Goal: Information Seeking & Learning: Learn about a topic

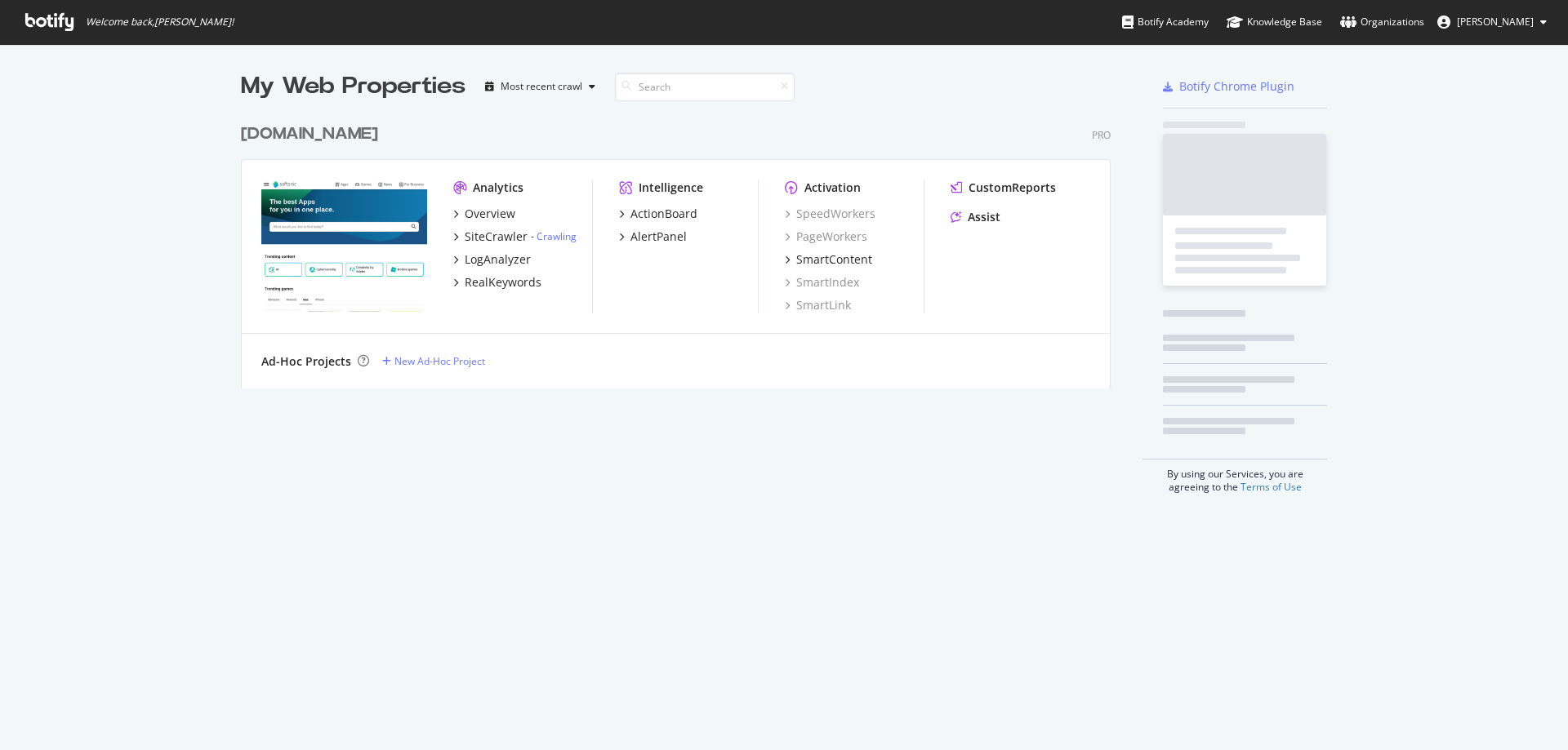
scroll to position [738, 1543]
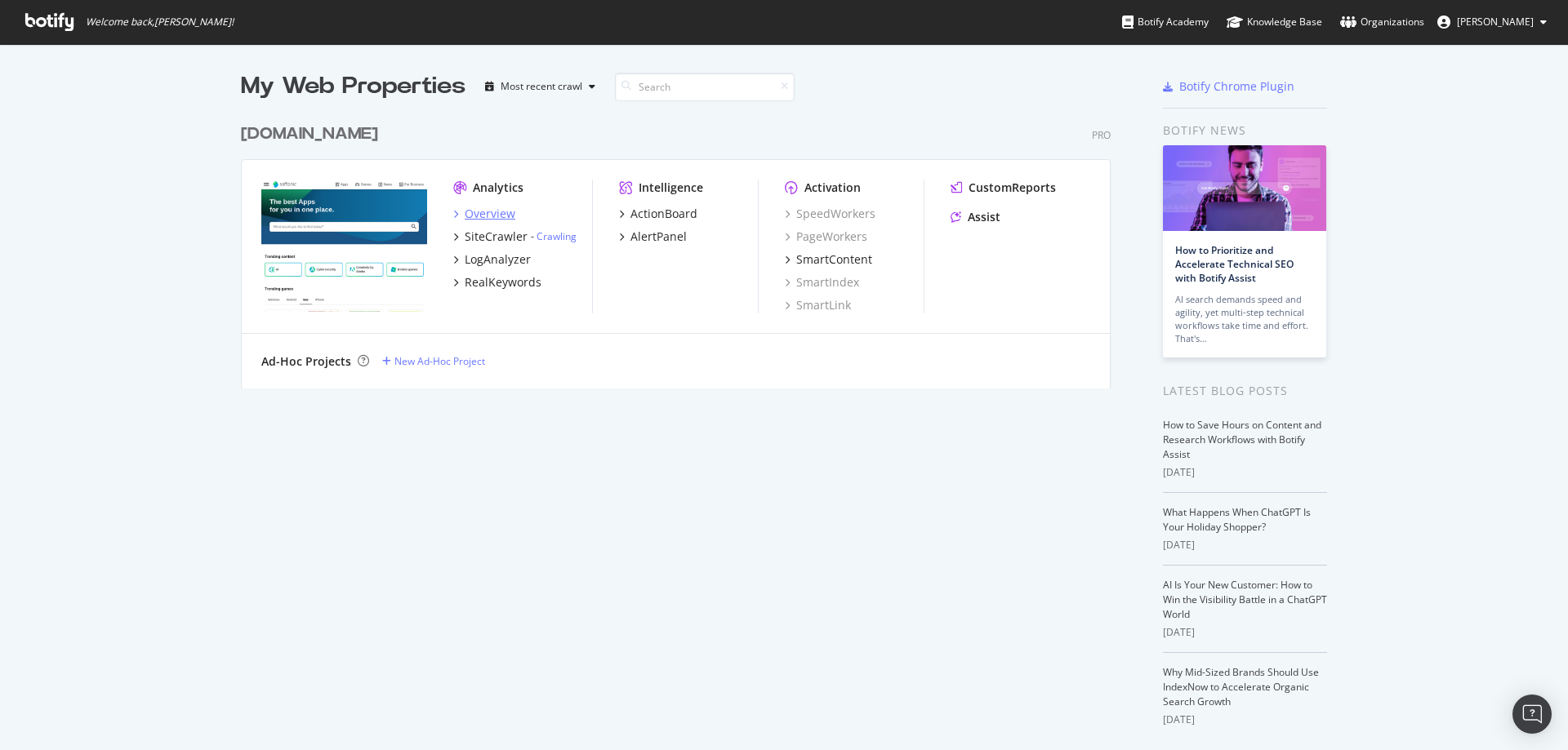
click at [476, 206] on div "Overview" at bounding box center [489, 214] width 50 height 16
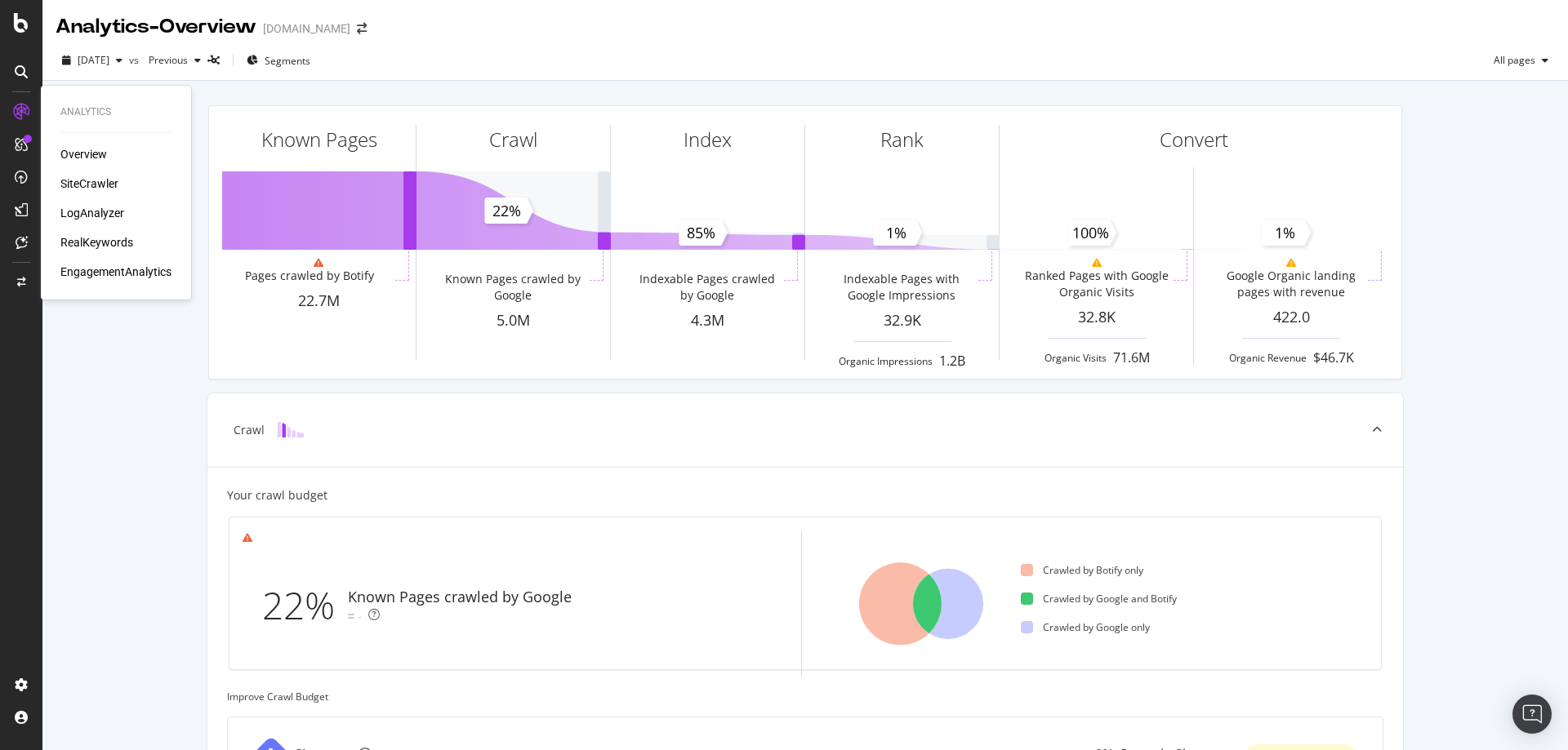
click at [108, 215] on div "LogAnalyzer" at bounding box center [93, 213] width 64 height 16
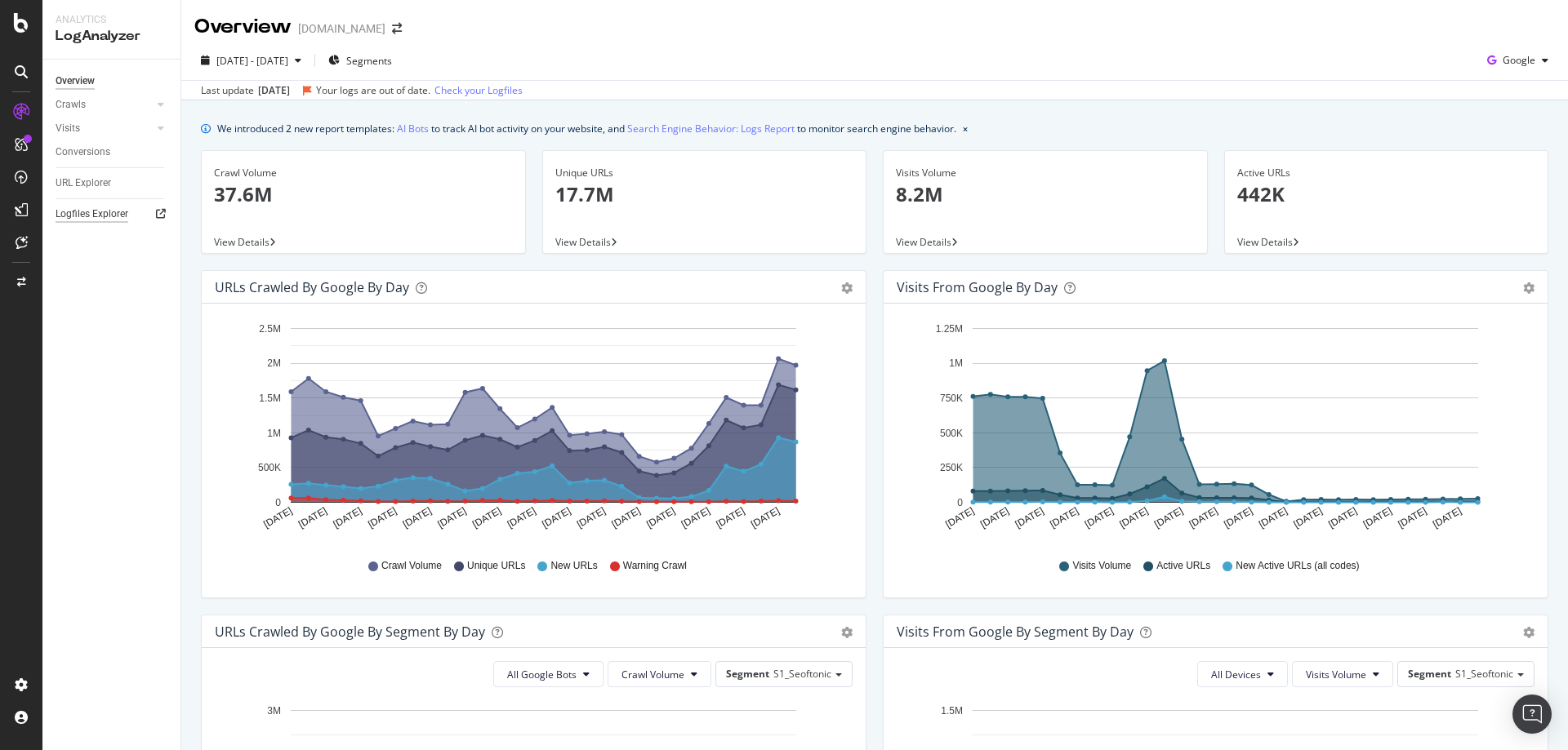
click at [107, 219] on div "Logfiles Explorer" at bounding box center [92, 214] width 72 height 17
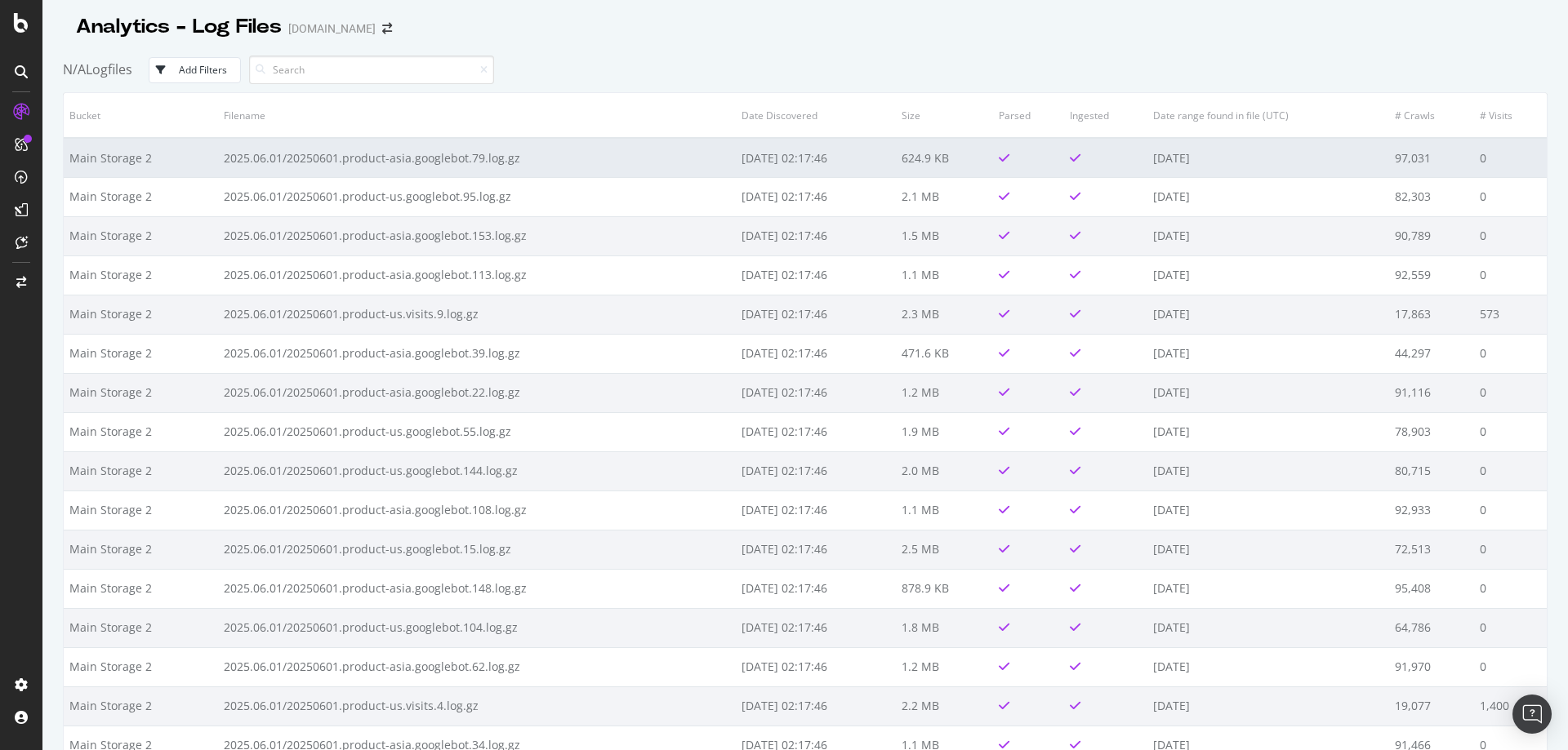
click at [377, 158] on td "2025.06.01/20250601.product-asia.googlebot.79.log.gz" at bounding box center [476, 158] width 517 height 39
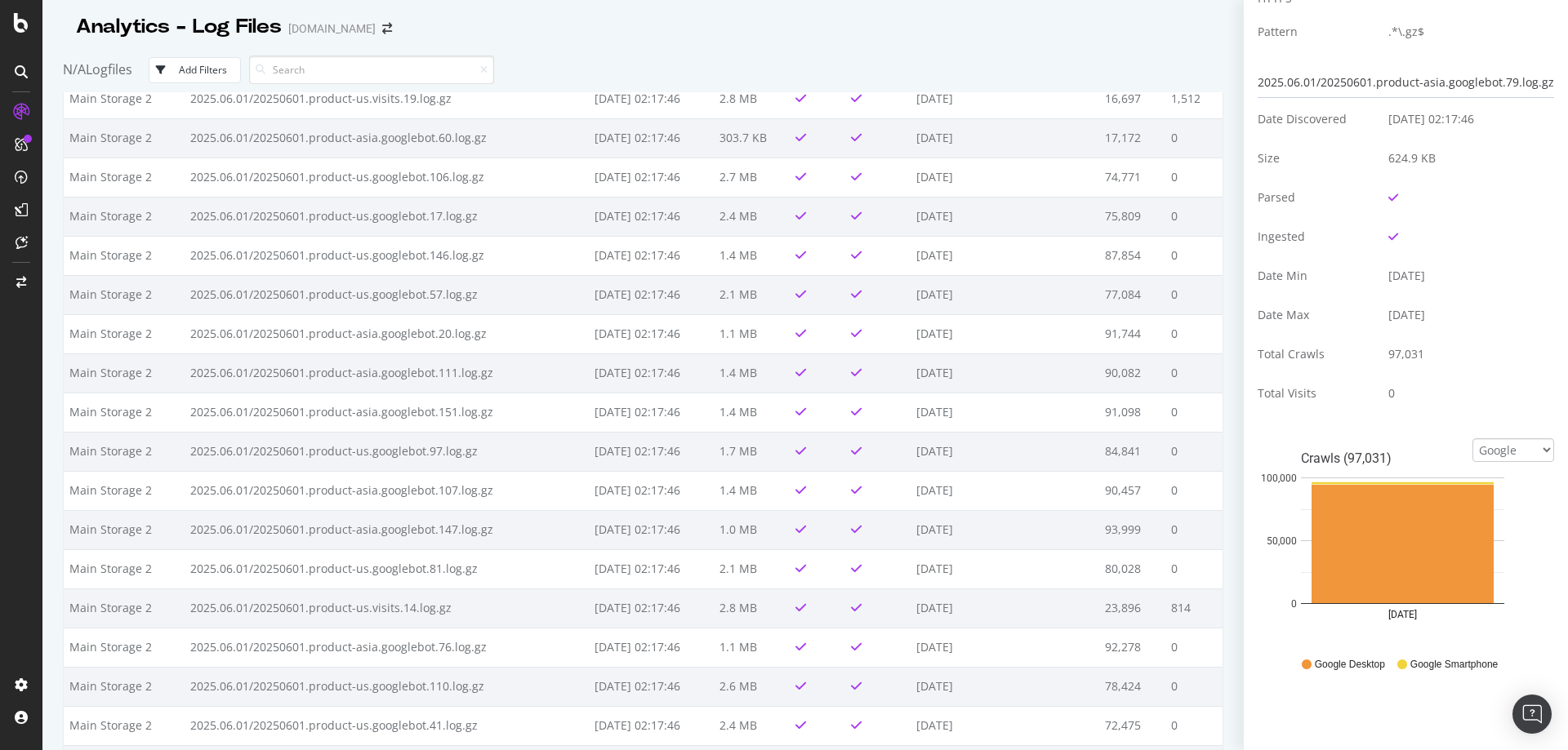
scroll to position [2204, 0]
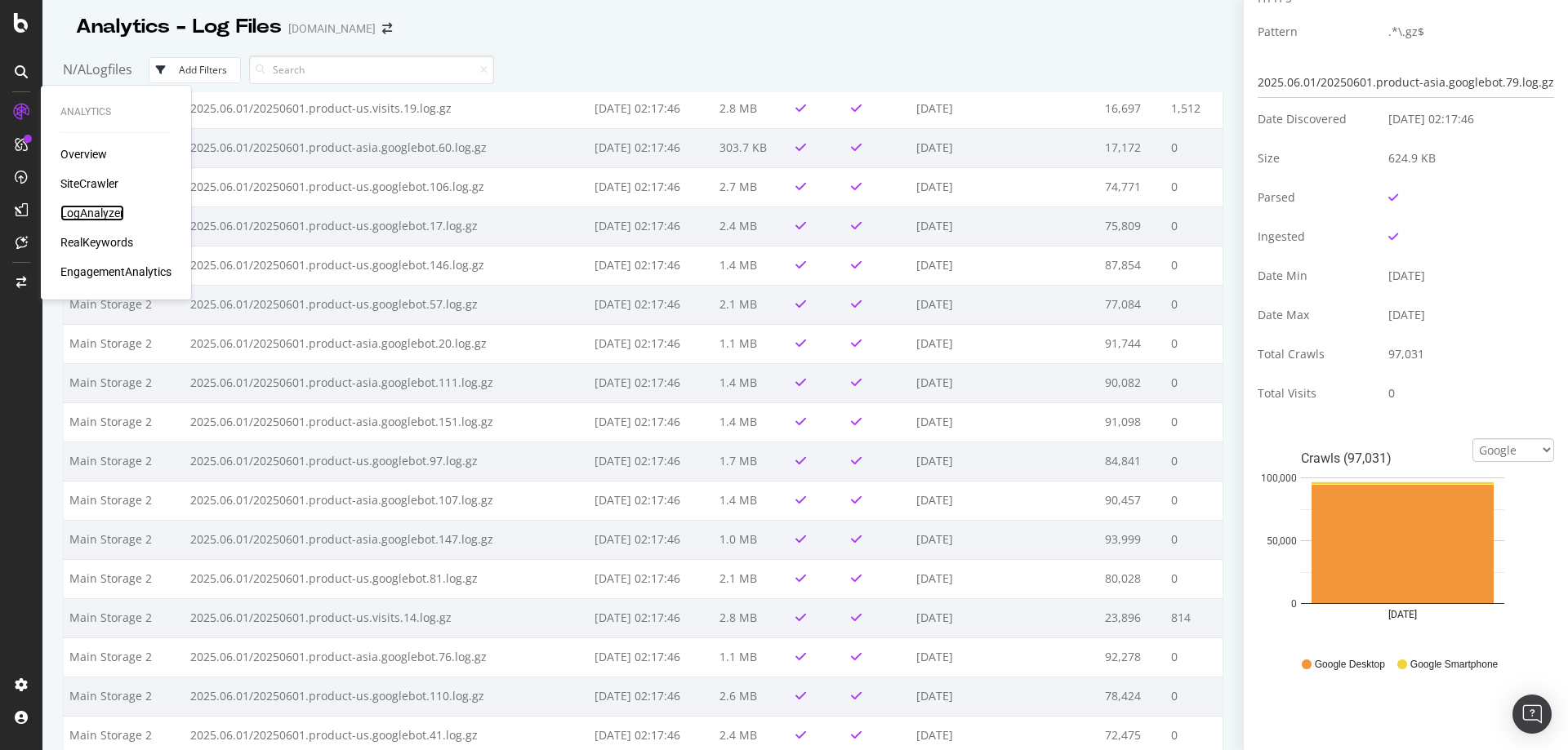
click at [83, 216] on div "LogAnalyzer" at bounding box center [93, 213] width 64 height 16
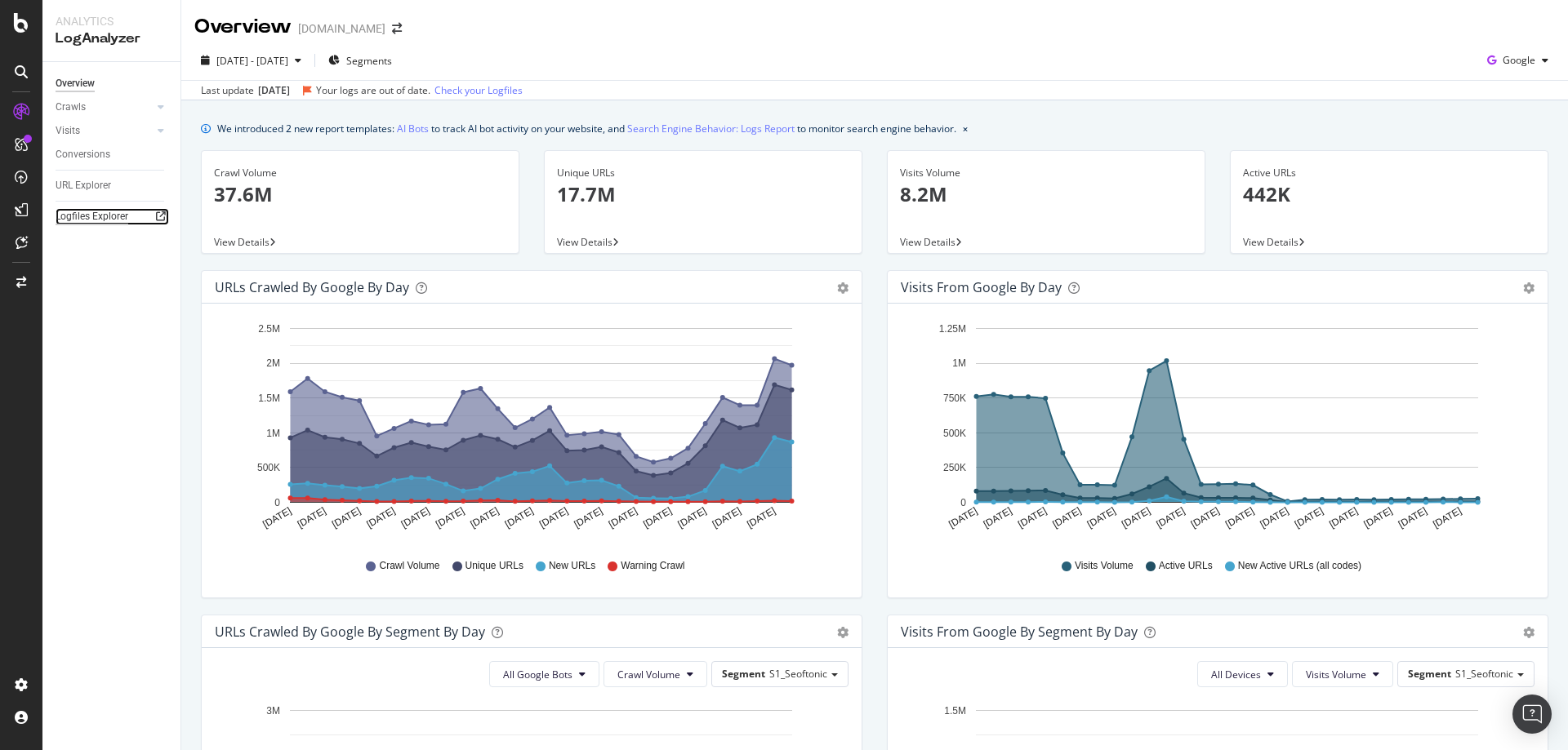
click at [92, 214] on div "Logfiles Explorer" at bounding box center [92, 216] width 72 height 17
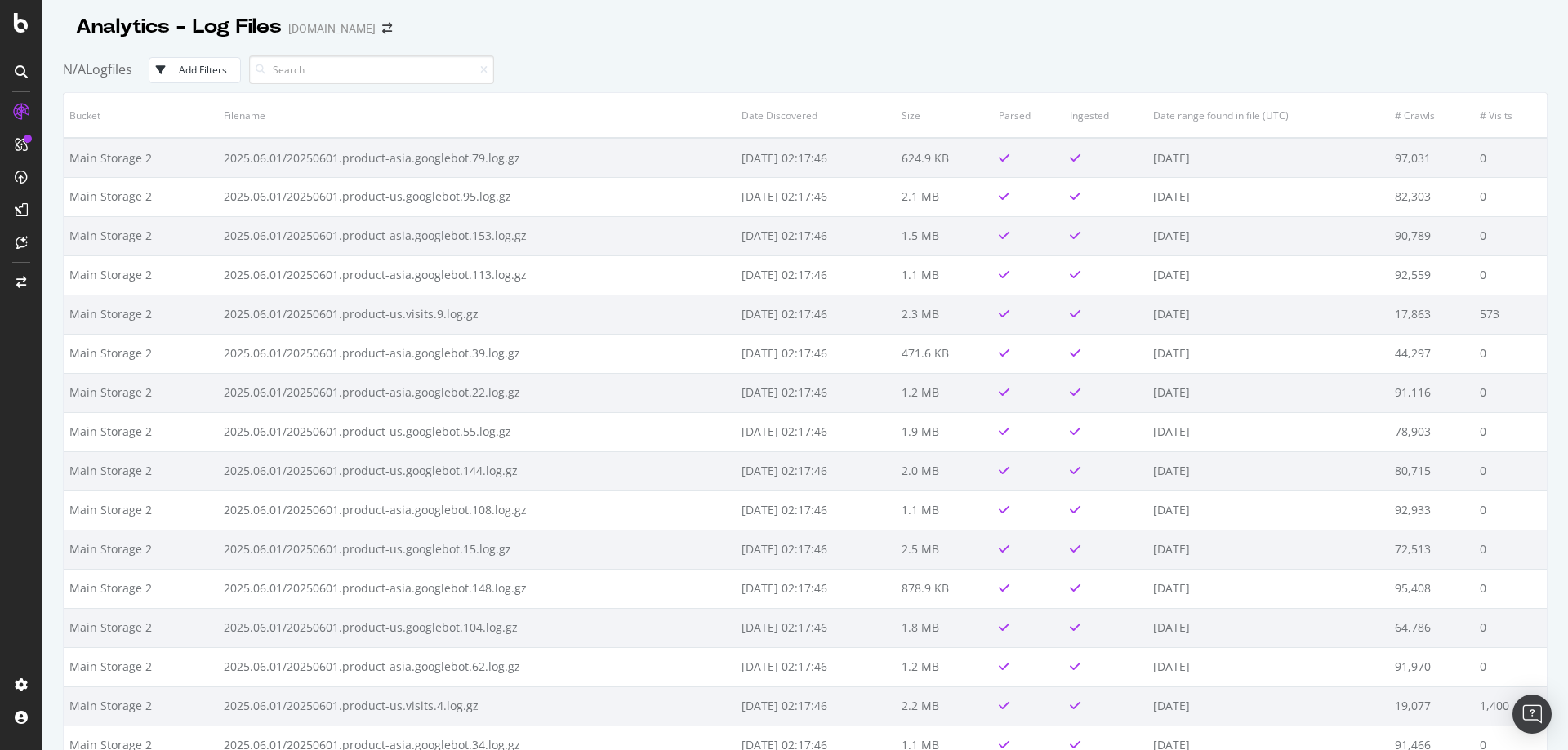
click at [315, 55] on div "N/A Logfiles Add Filters" at bounding box center [805, 70] width 1485 height 45
click at [310, 75] on input at bounding box center [371, 70] width 245 height 28
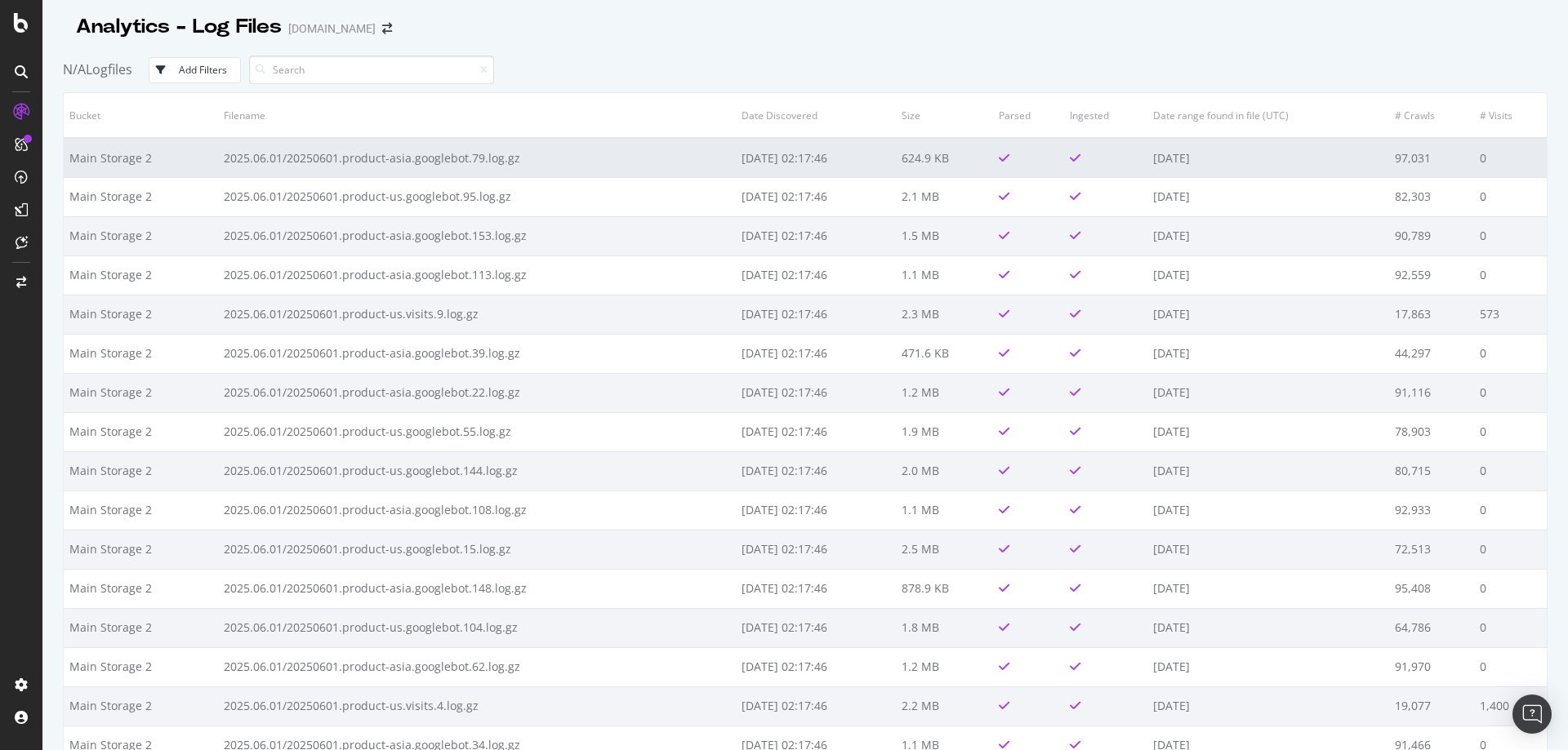
click at [186, 152] on td "Main Storage 2" at bounding box center [141, 158] width 155 height 39
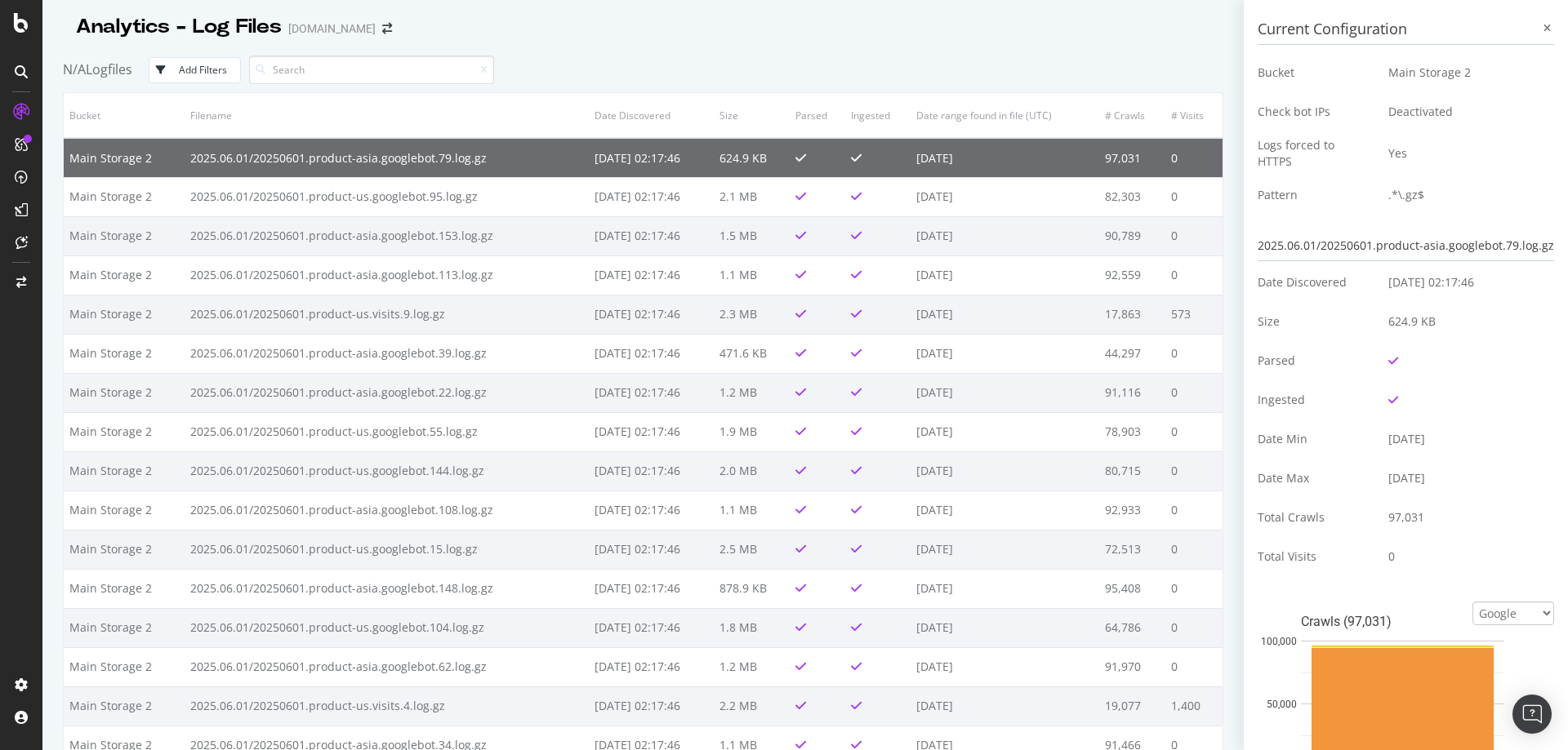
drag, startPoint x: 461, startPoint y: 154, endPoint x: 1024, endPoint y: 96, distance: 566.0
click at [1016, 97] on th "Date range found in file (UTC)" at bounding box center [1005, 115] width 190 height 45
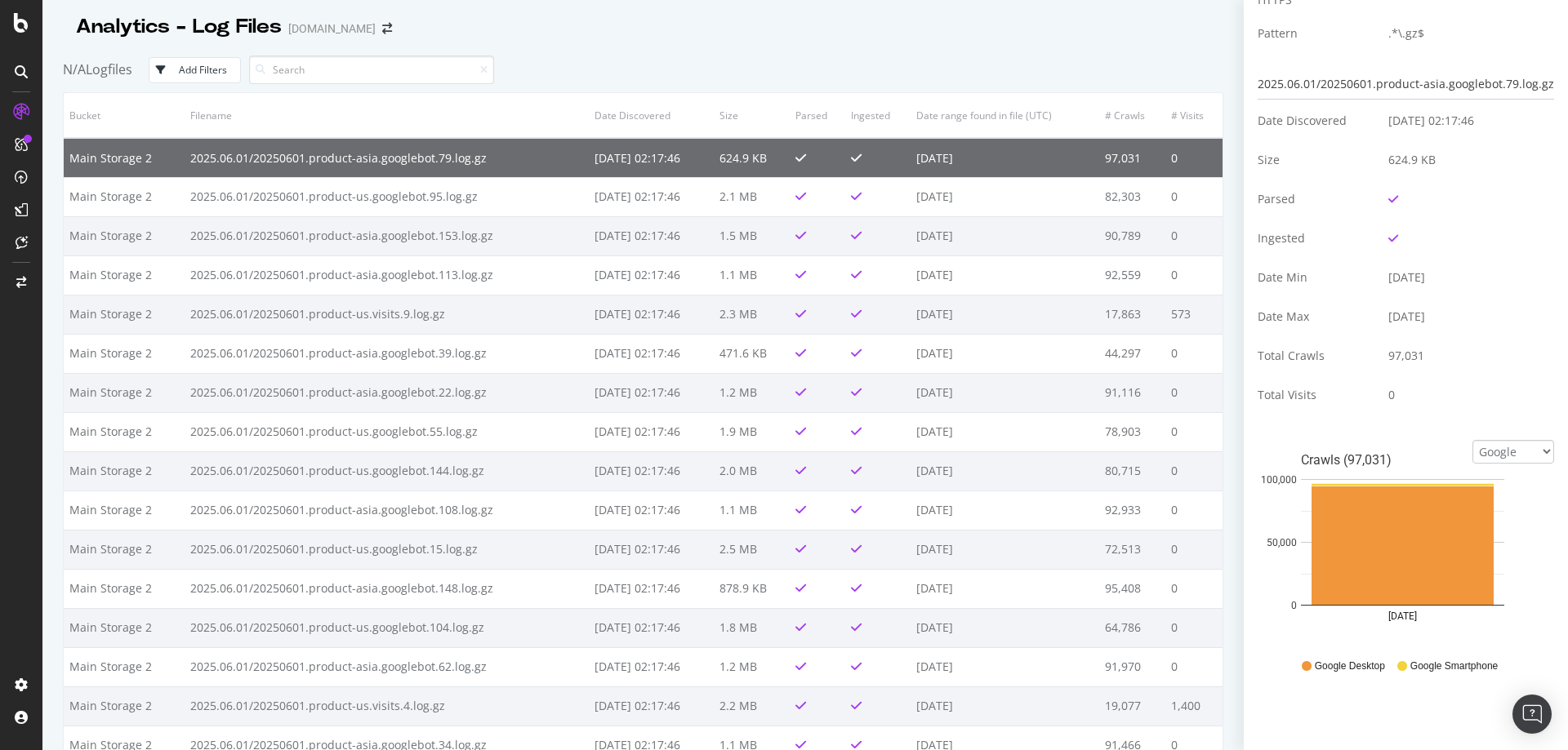
scroll to position [163, 0]
click at [1423, 89] on div "2025.06.01/20250601.product-asia.googlebot.79.log.gz" at bounding box center [1406, 82] width 297 height 30
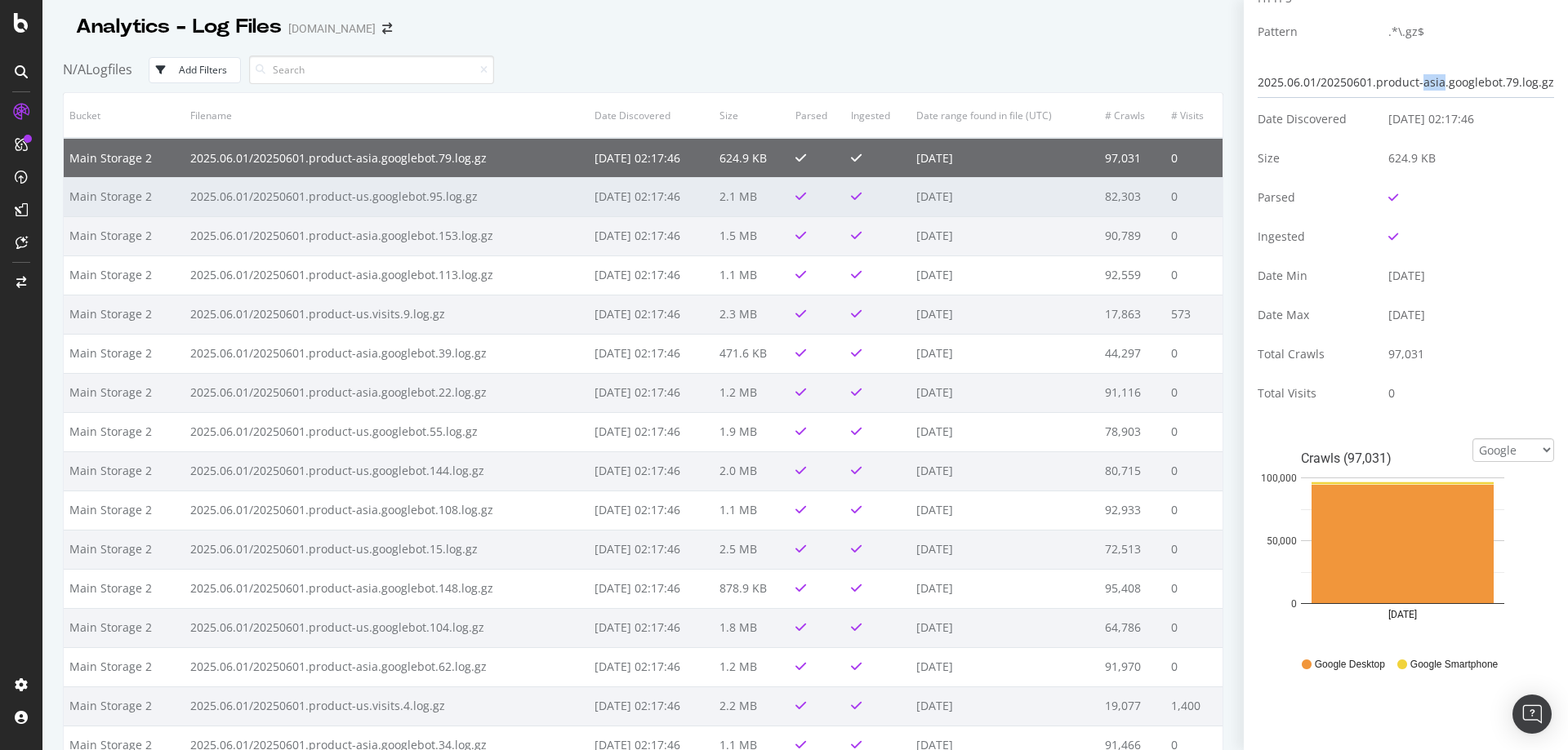
scroll to position [82, 0]
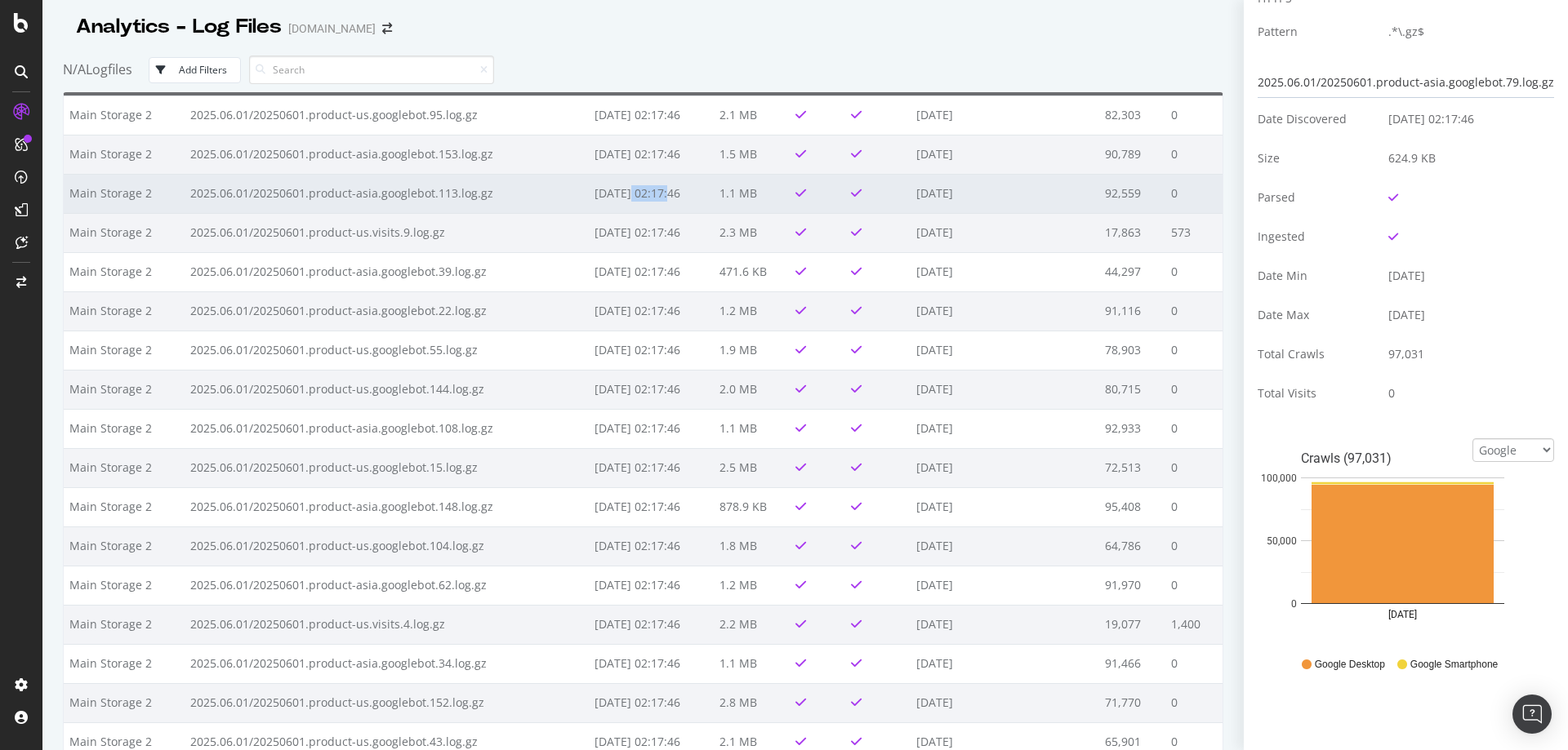
drag, startPoint x: 605, startPoint y: 196, endPoint x: 643, endPoint y: 207, distance: 39.6
click at [643, 207] on td "2025-06-03 02:17:46" at bounding box center [651, 193] width 125 height 39
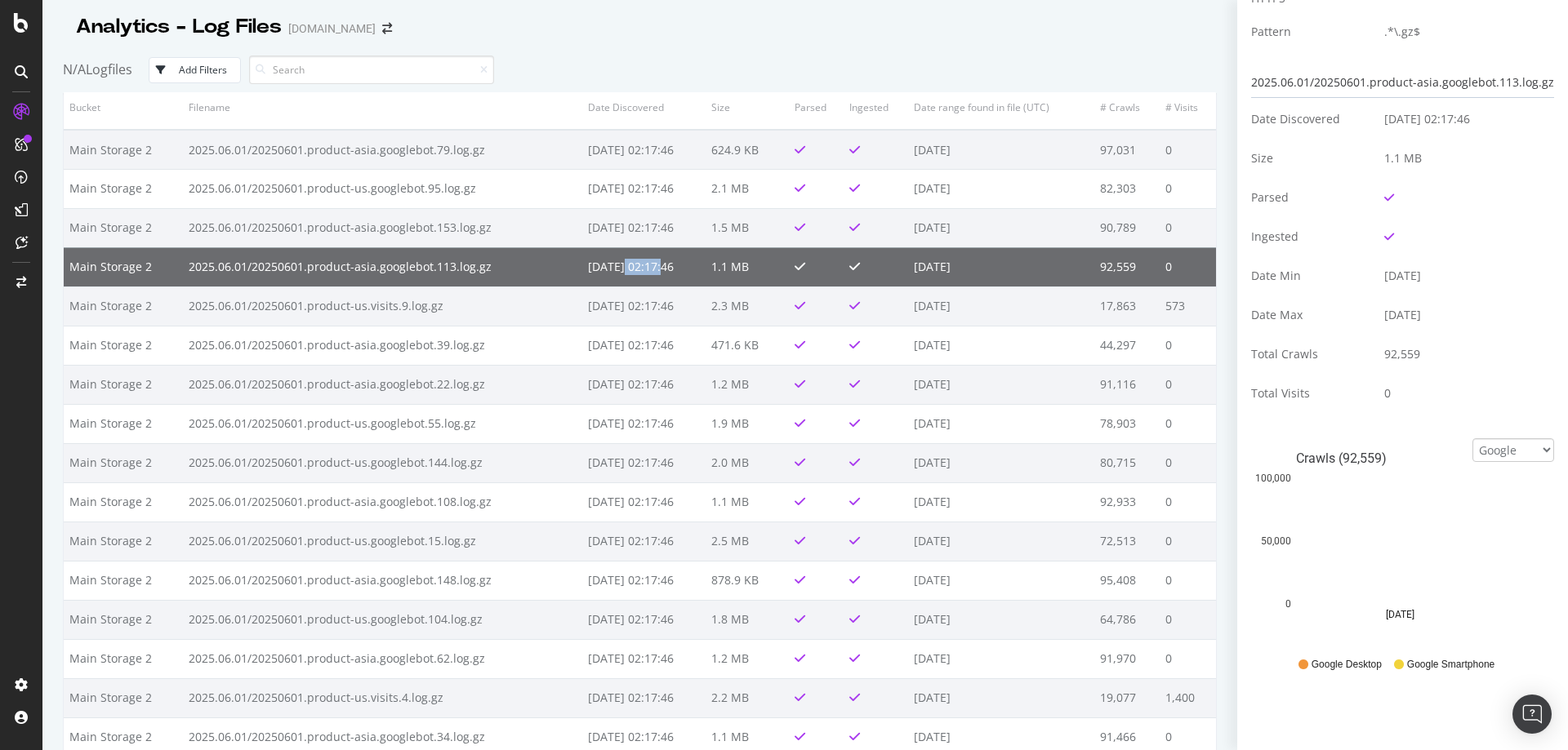
scroll to position [0, 0]
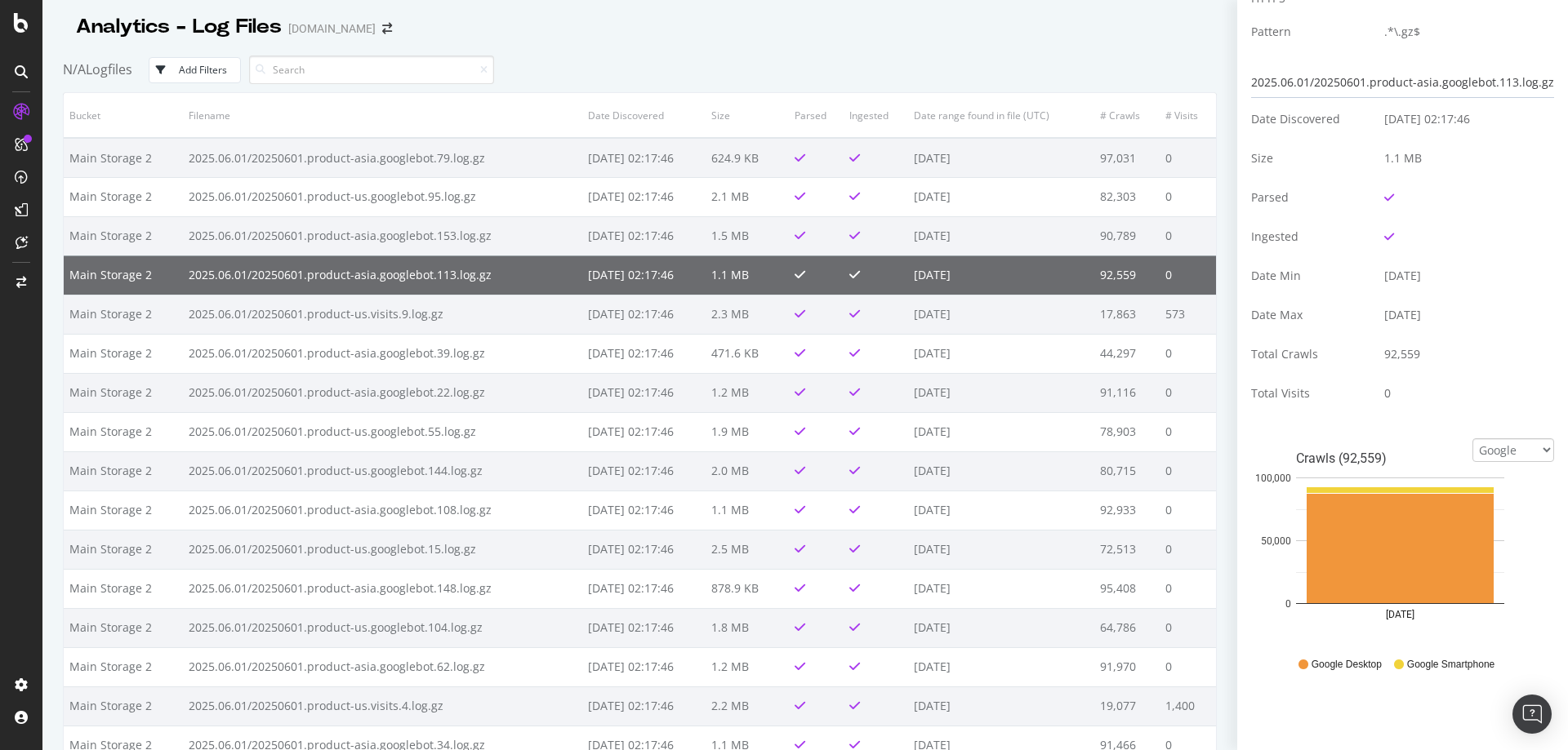
click at [642, 34] on div "Analytics - Log Files Softonic.com" at bounding box center [640, 20] width 1154 height 41
